Goal: Obtain resource: Download file/media

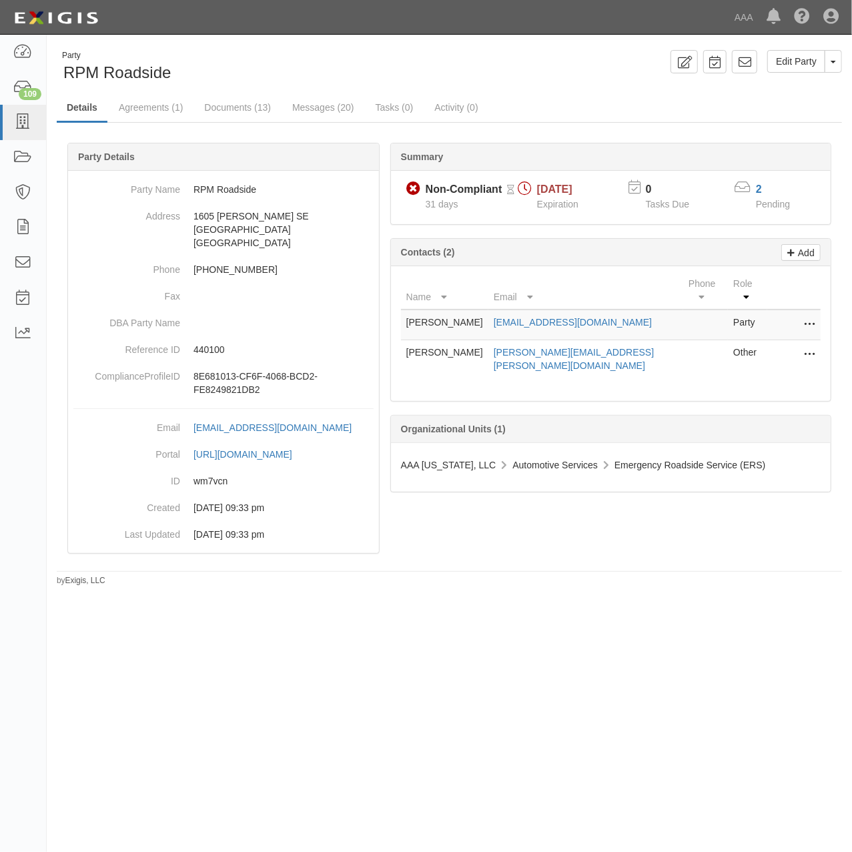
click at [487, 61] on div "Edit Party Toggle Party Dropdown View Audit Trail Archive Party Send Message Ad…" at bounding box center [651, 61] width 403 height 23
click at [239, 108] on link "Documents (13)" at bounding box center [237, 108] width 87 height 29
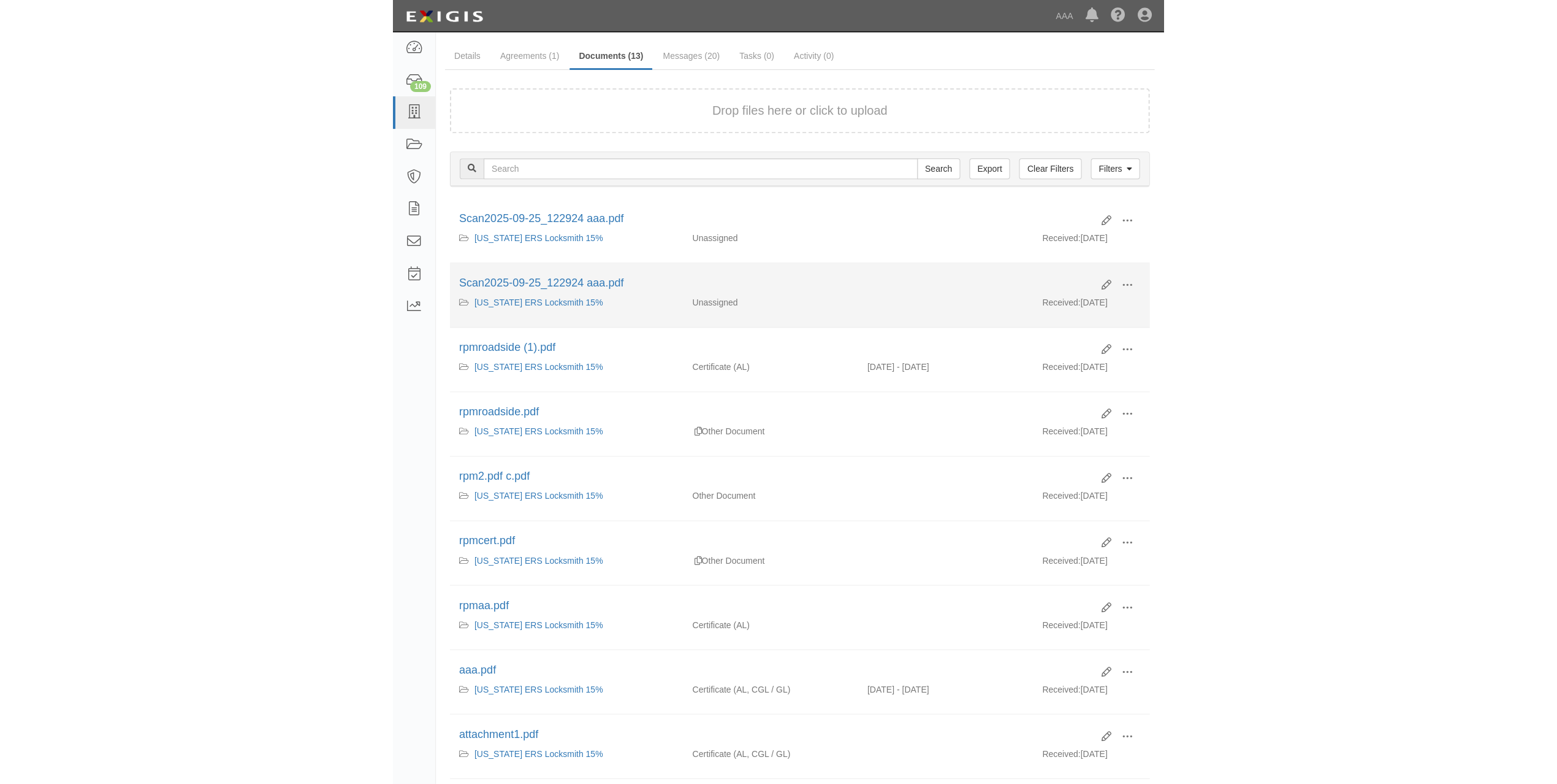
scroll to position [82, 0]
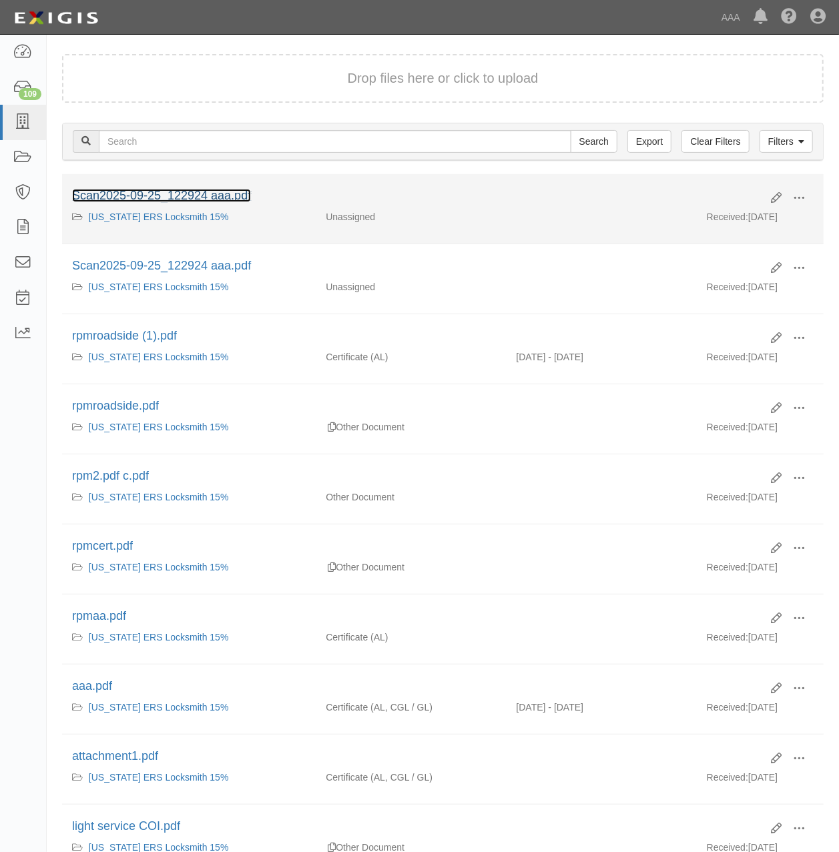
click at [219, 191] on link "Scan2025-09-25_122924 aaa.pdf" at bounding box center [161, 195] width 179 height 13
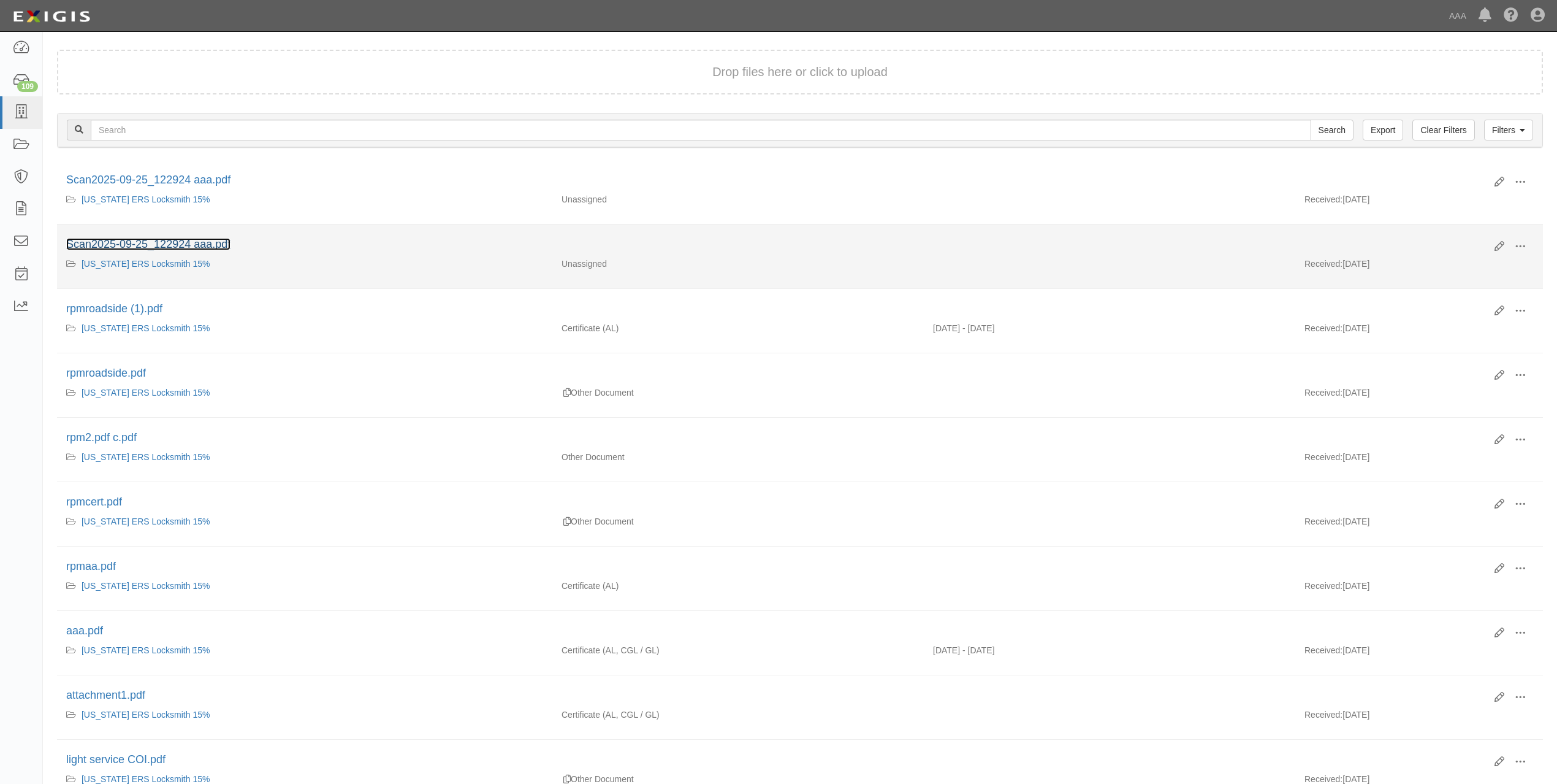
click at [198, 243] on link "Scan2025-09-25_122924 aaa.pdf" at bounding box center [148, 244] width 165 height 12
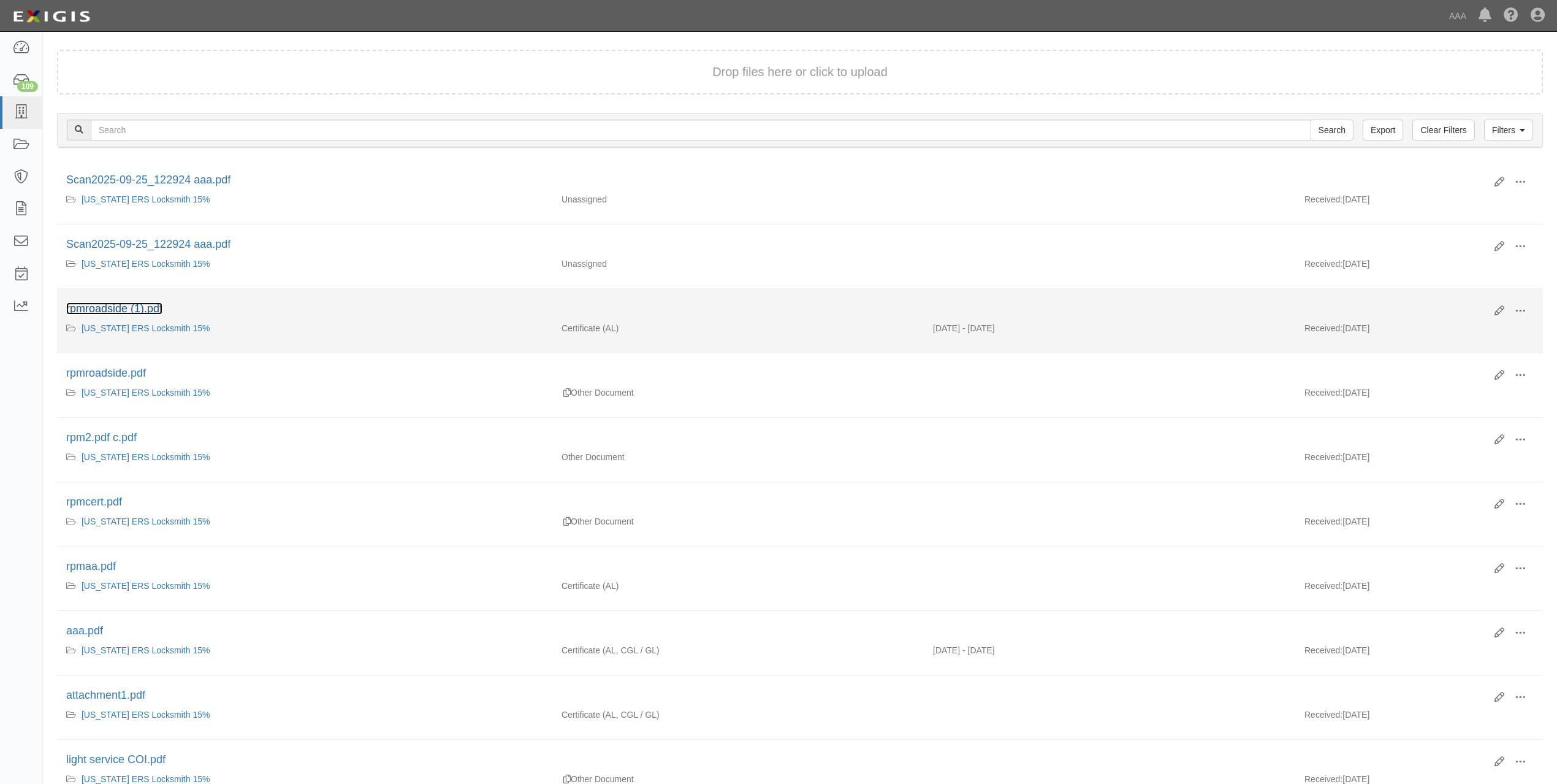
click at [131, 305] on link "rpmroadside (1).pdf" at bounding box center [114, 308] width 97 height 12
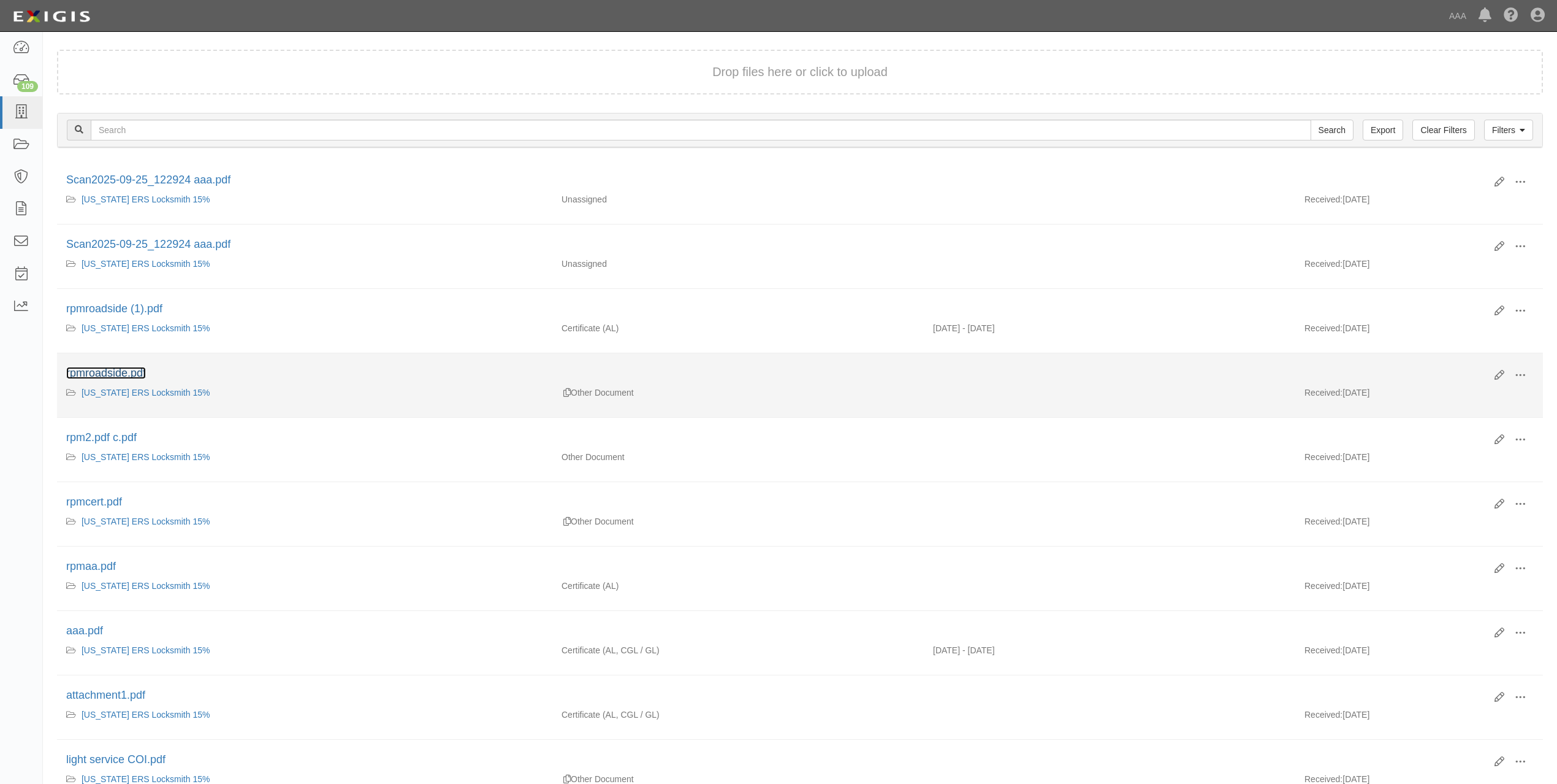
click at [135, 371] on link "rpmroadside.pdf" at bounding box center [106, 372] width 80 height 12
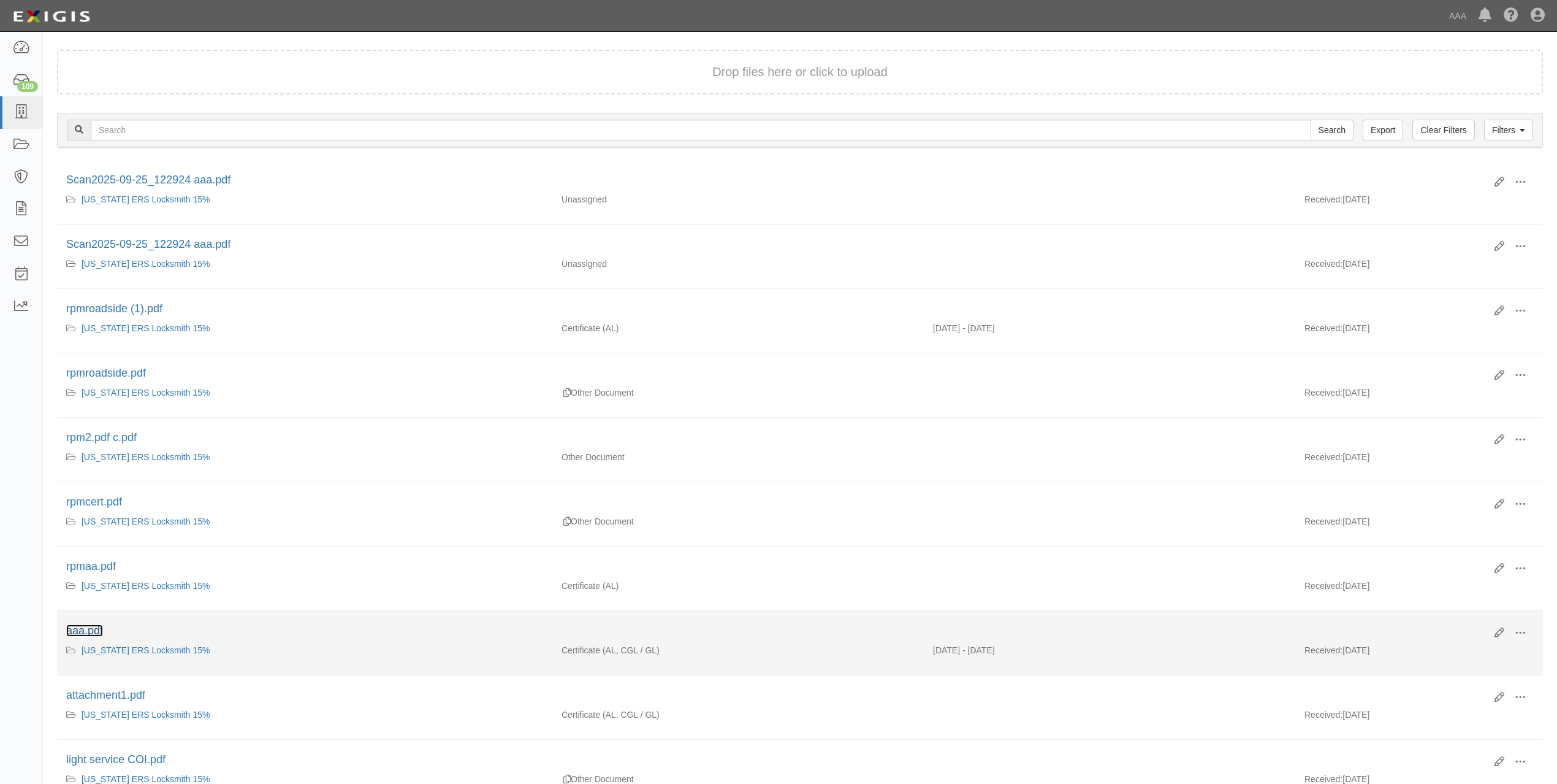
click at [87, 629] on link "aaa.pdf" at bounding box center [85, 630] width 37 height 12
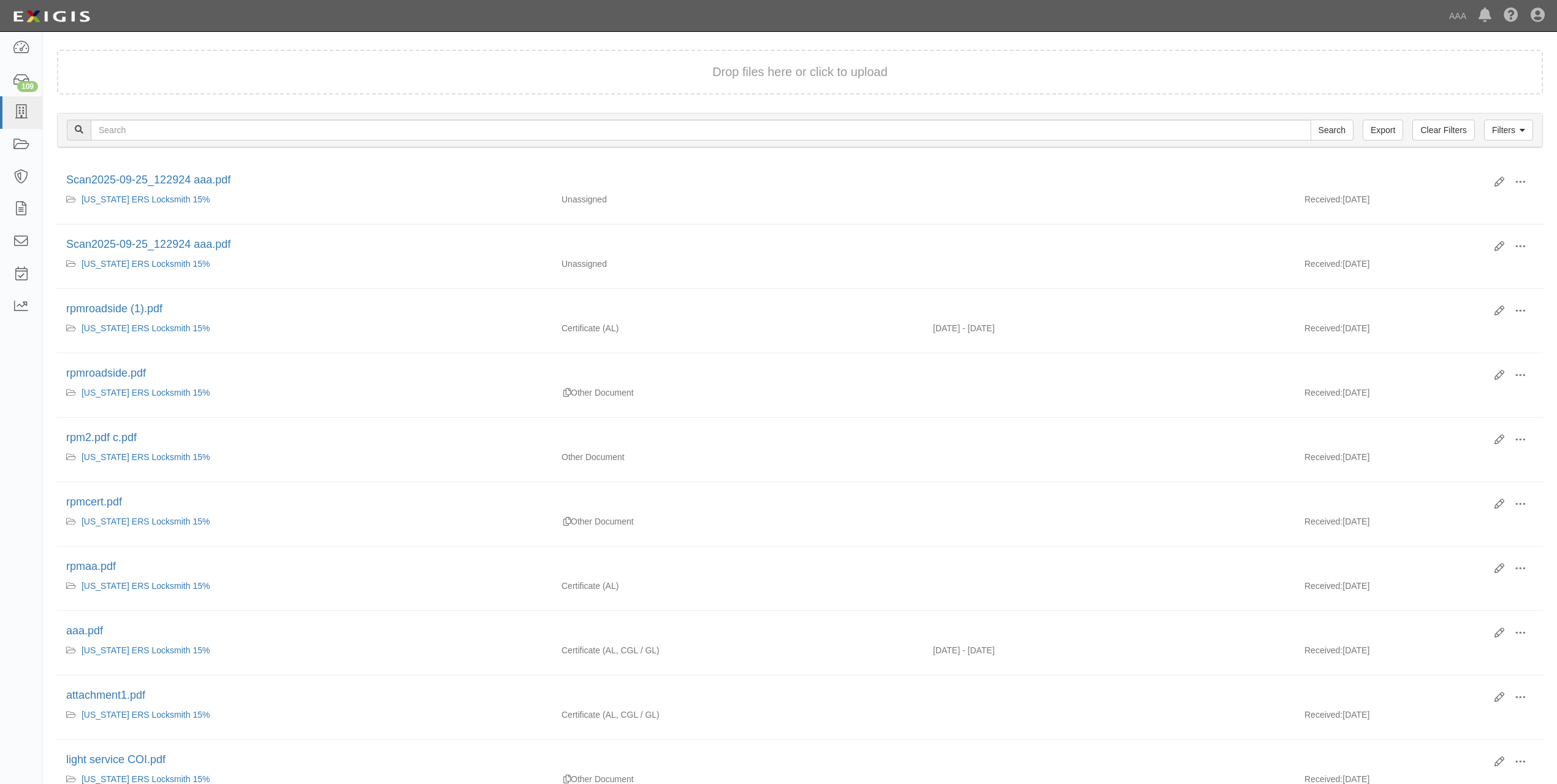
click at [76, 31] on link "Details" at bounding box center [74, 17] width 45 height 27
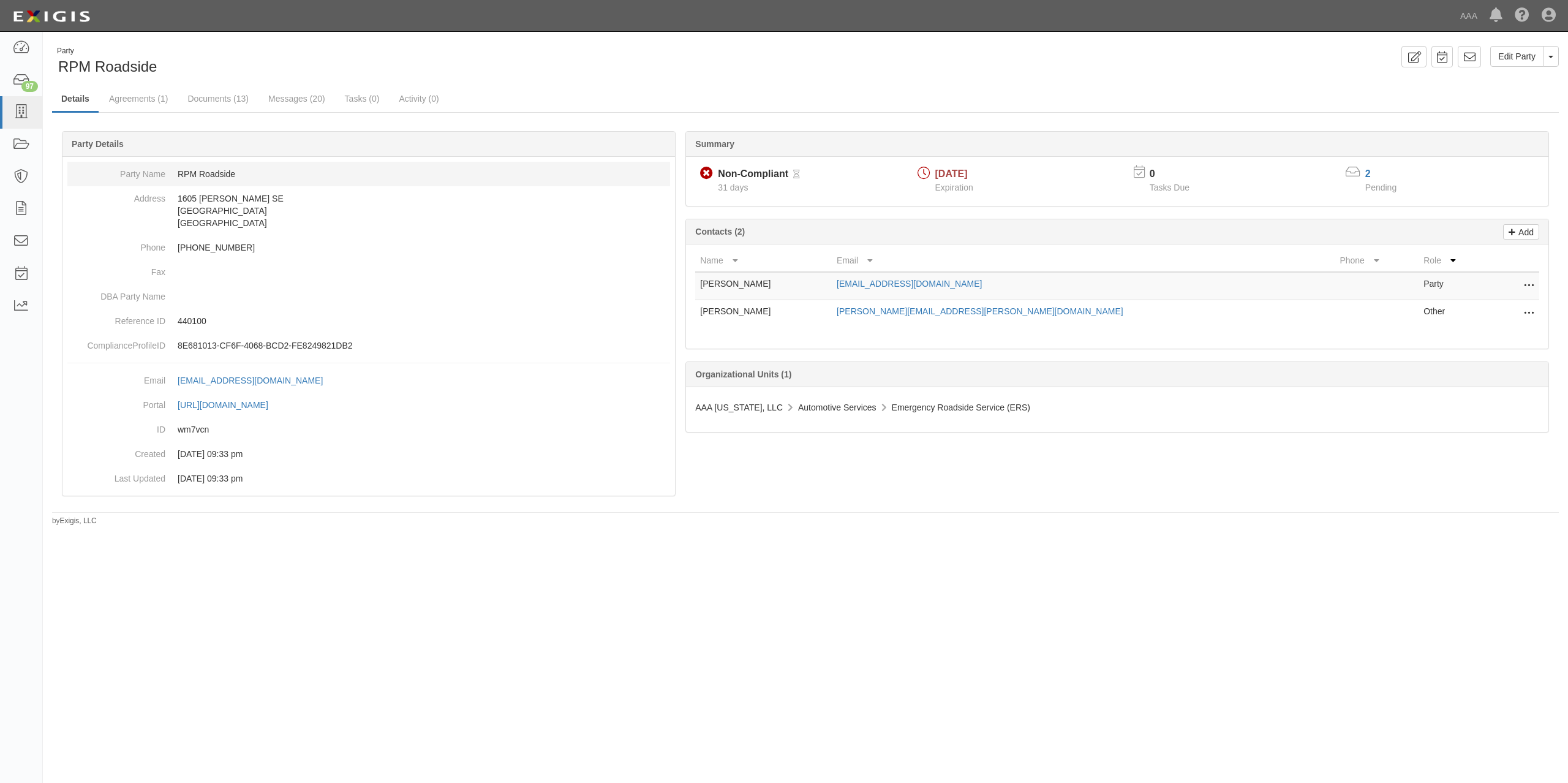
click at [224, 162] on dd "RPM Roadside" at bounding box center [368, 173] width 602 height 25
click at [214, 177] on dd "RPM Roadside" at bounding box center [368, 173] width 602 height 25
copy dd "RPM Roadside"
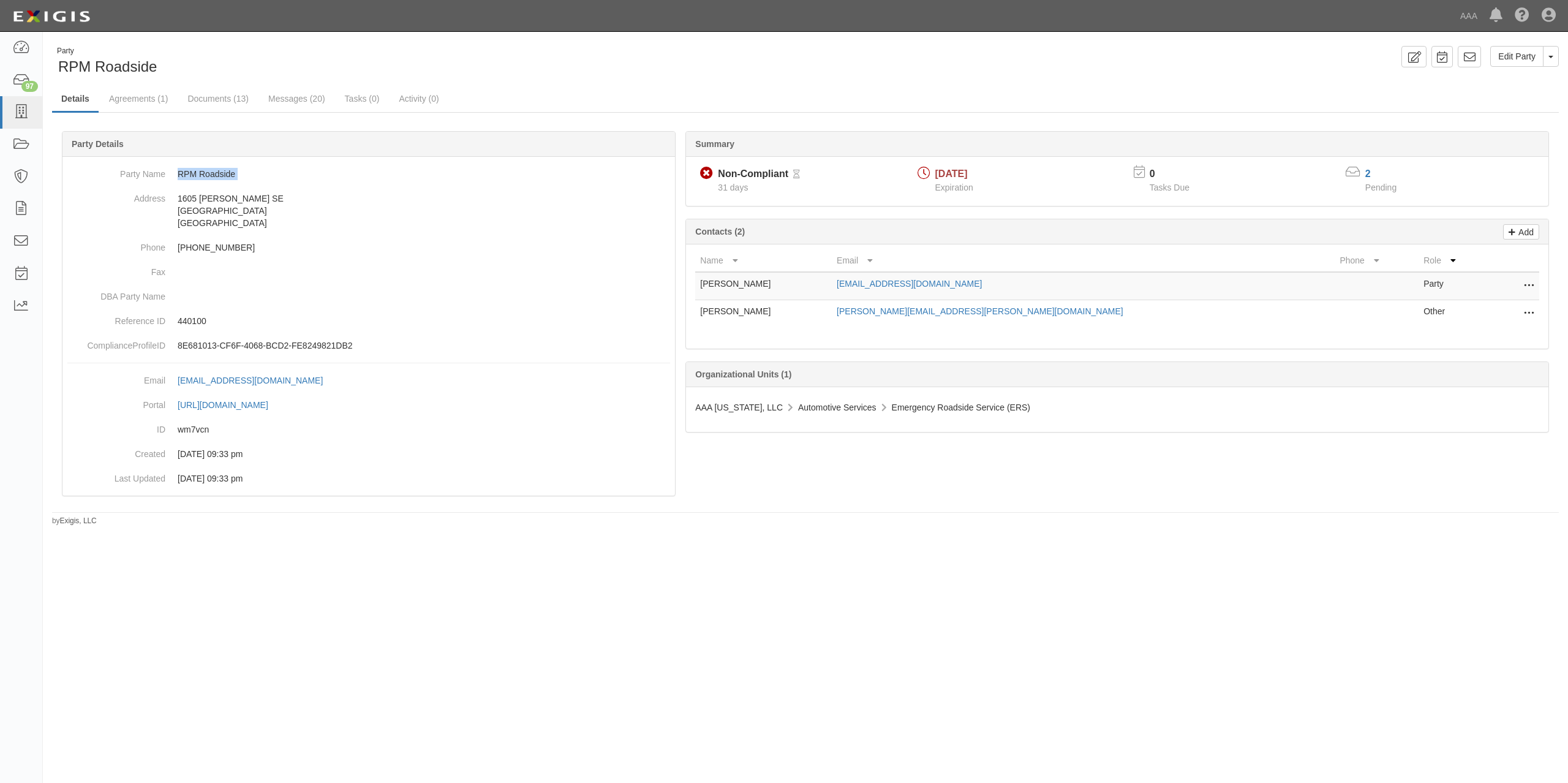
click at [983, 89] on ul "Details Agreements (1) Documents (13) Messages (20) Tasks (0) Activity (0)" at bounding box center [805, 99] width 1506 height 27
